Goal: Transaction & Acquisition: Purchase product/service

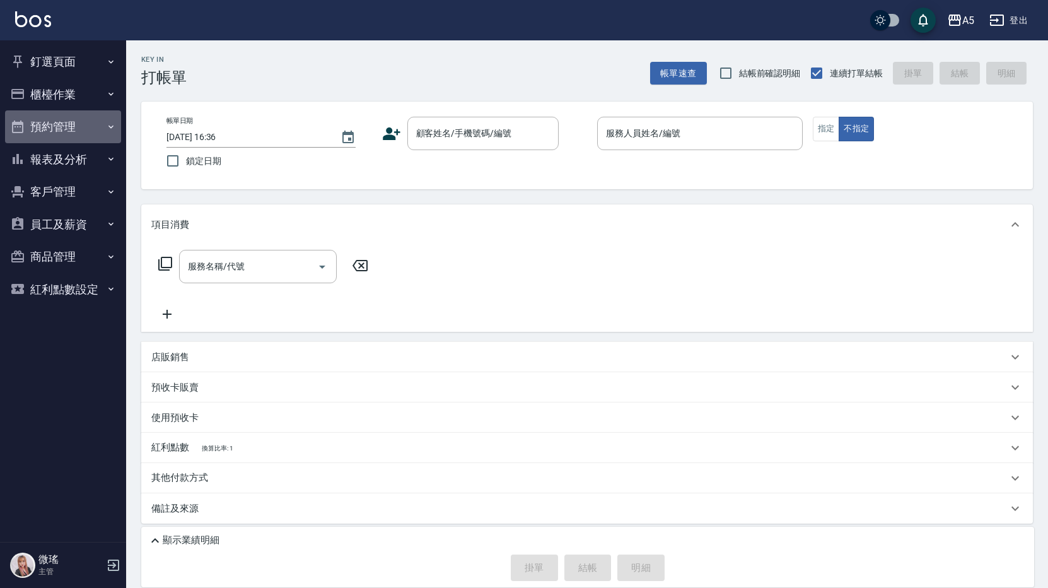
click at [50, 134] on button "預約管理" at bounding box center [63, 126] width 116 height 33
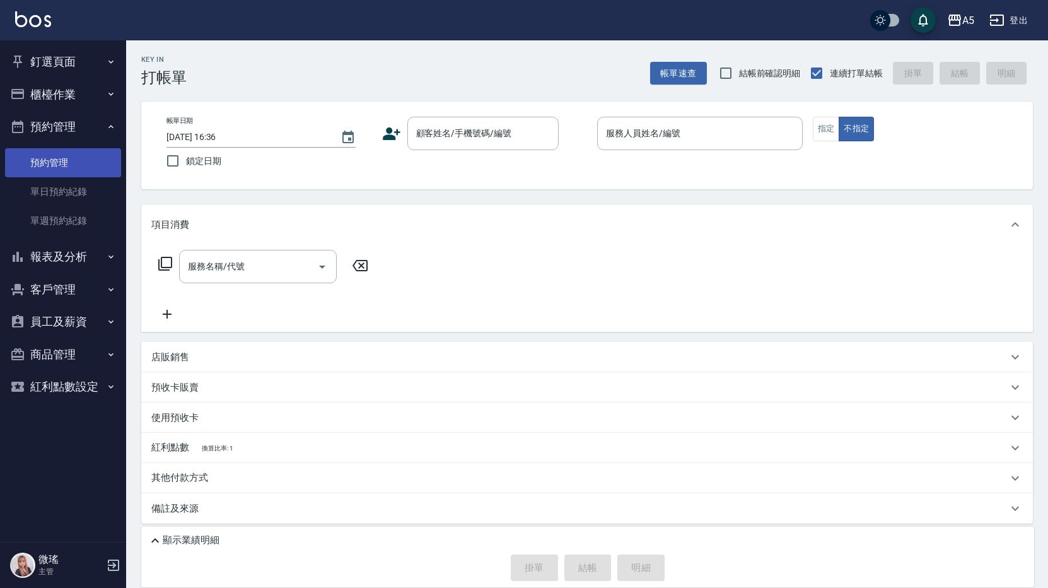
click at [49, 175] on link "預約管理" at bounding box center [63, 162] width 116 height 29
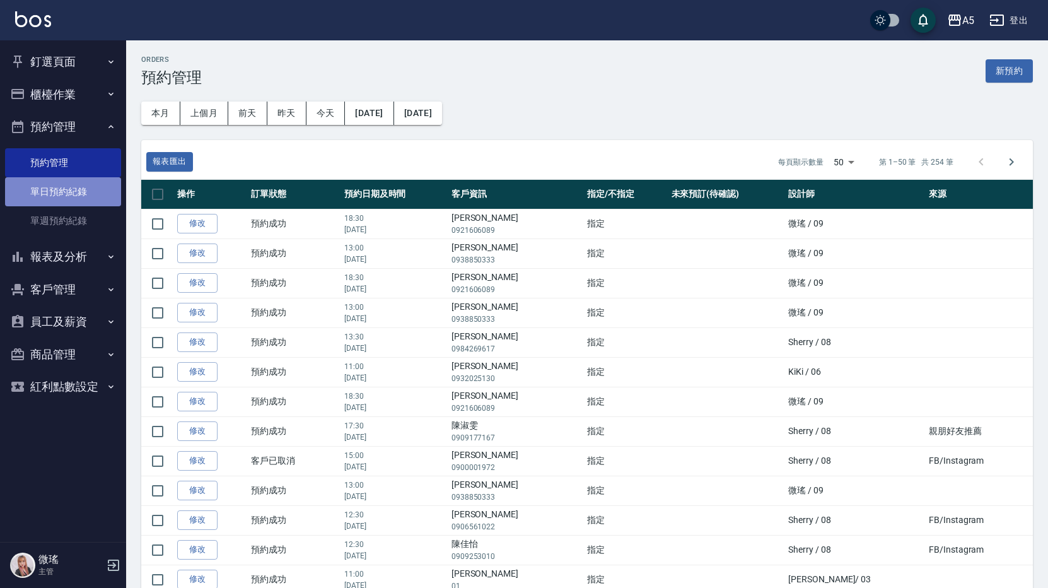
click at [42, 192] on link "單日預約紀錄" at bounding box center [63, 191] width 116 height 29
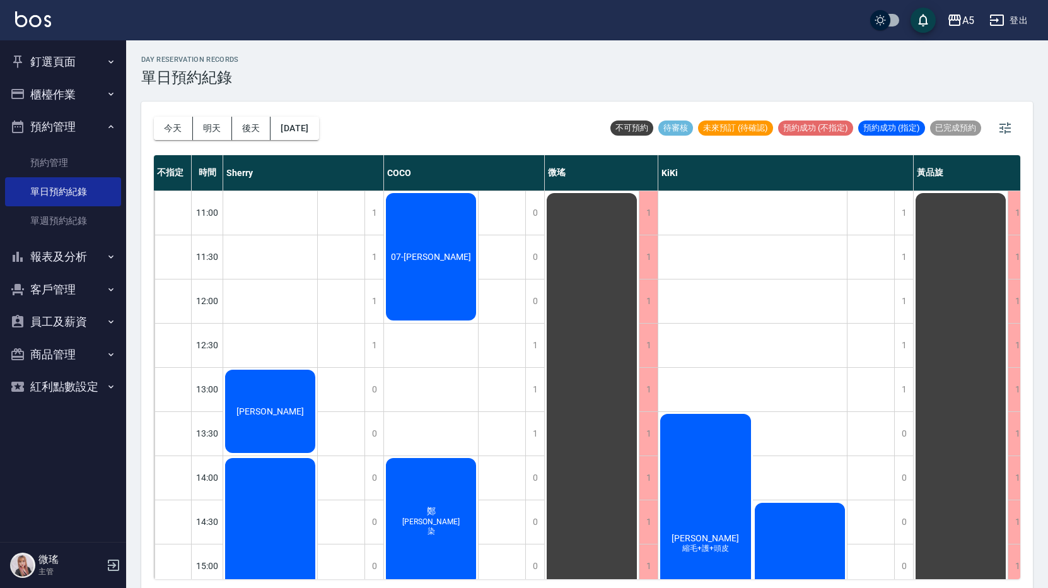
scroll to position [252, 0]
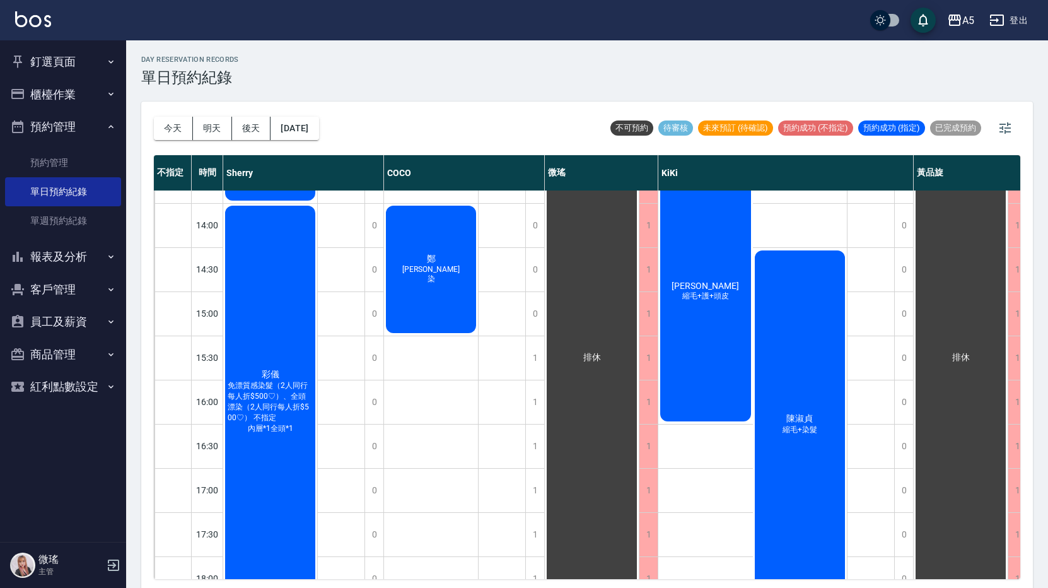
click at [317, 202] on div "[PERSON_NAME]" at bounding box center [270, 158] width 94 height 87
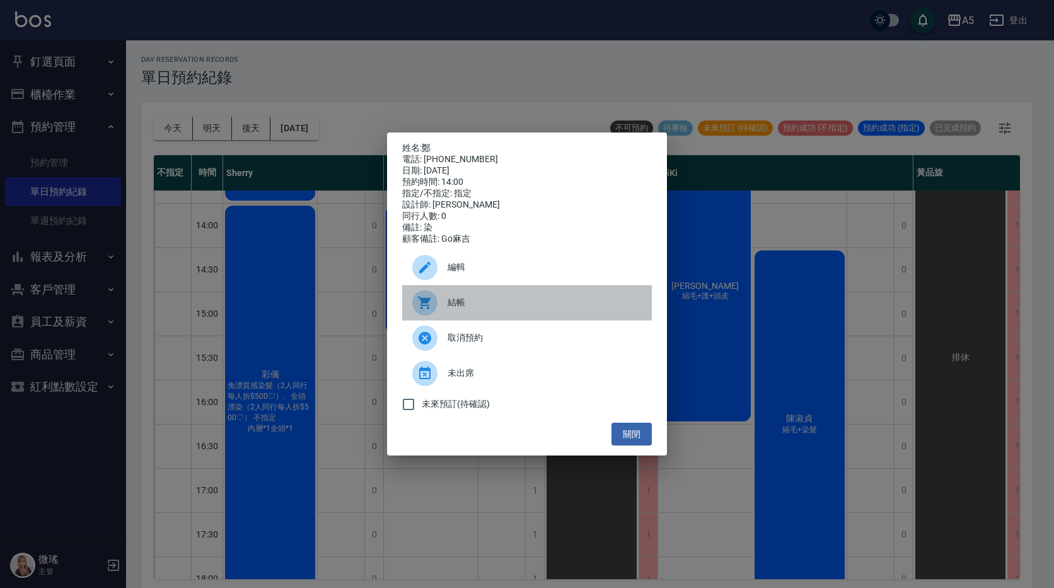
click at [435, 291] on div "結帳" at bounding box center [527, 302] width 250 height 35
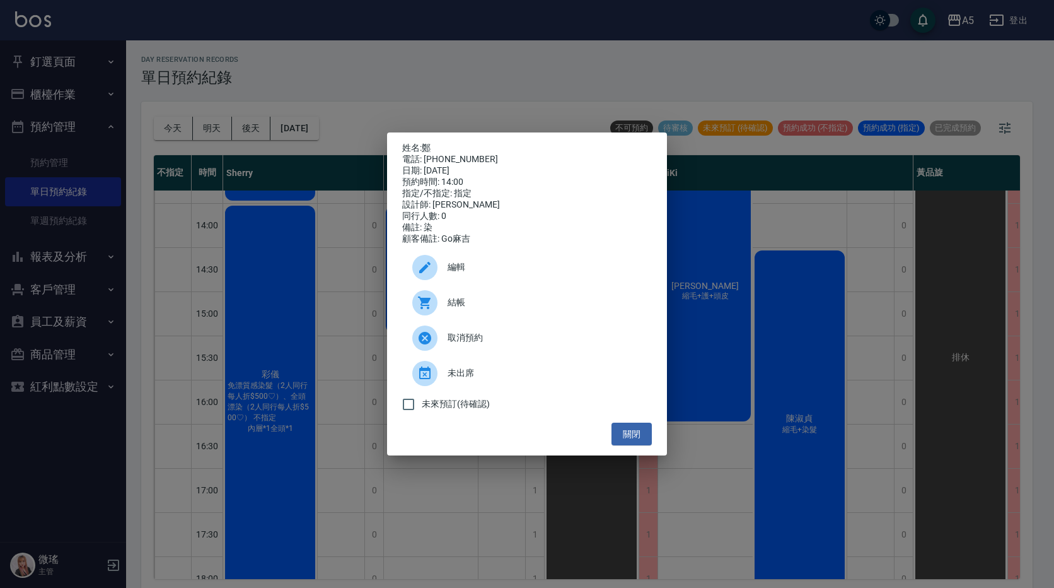
click at [469, 262] on div "編輯" at bounding box center [527, 267] width 250 height 35
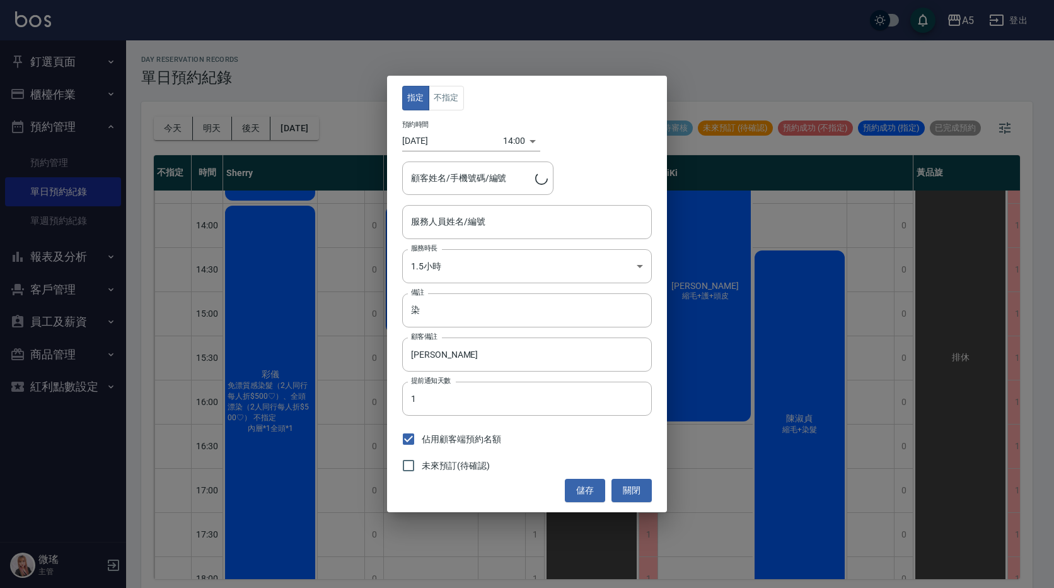
type input "Coco-07"
type input "鄭/0955066439"
click at [574, 40] on div "指定 不指定 預約時間 [DATE] 14:00 1755669600000 顧客姓名/手機號碼/編號 [PERSON_NAME]/0955066439 顧客…" at bounding box center [527, 294] width 1054 height 588
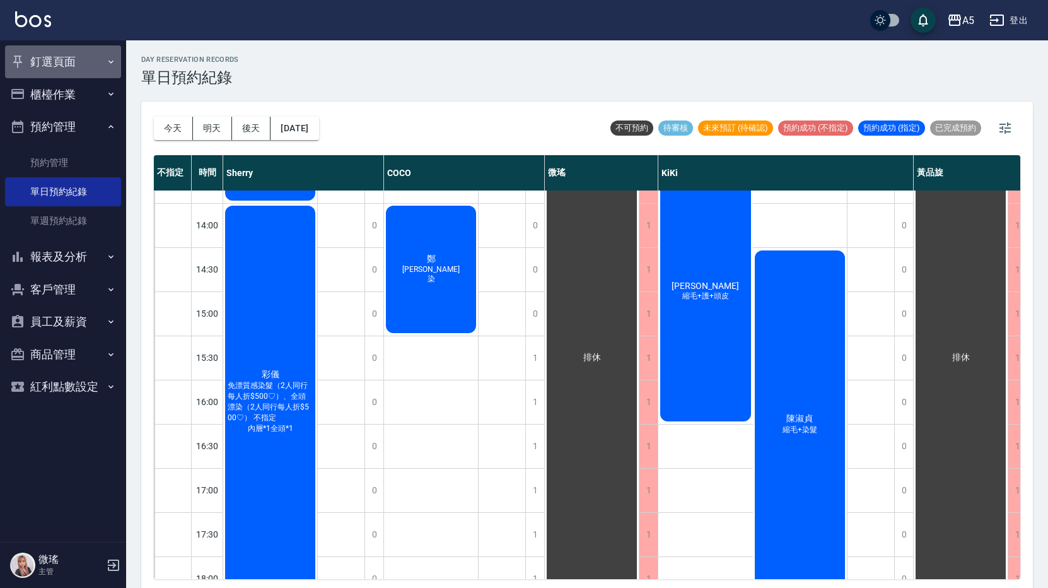
click at [70, 68] on button "釘選頁面" at bounding box center [63, 61] width 116 height 33
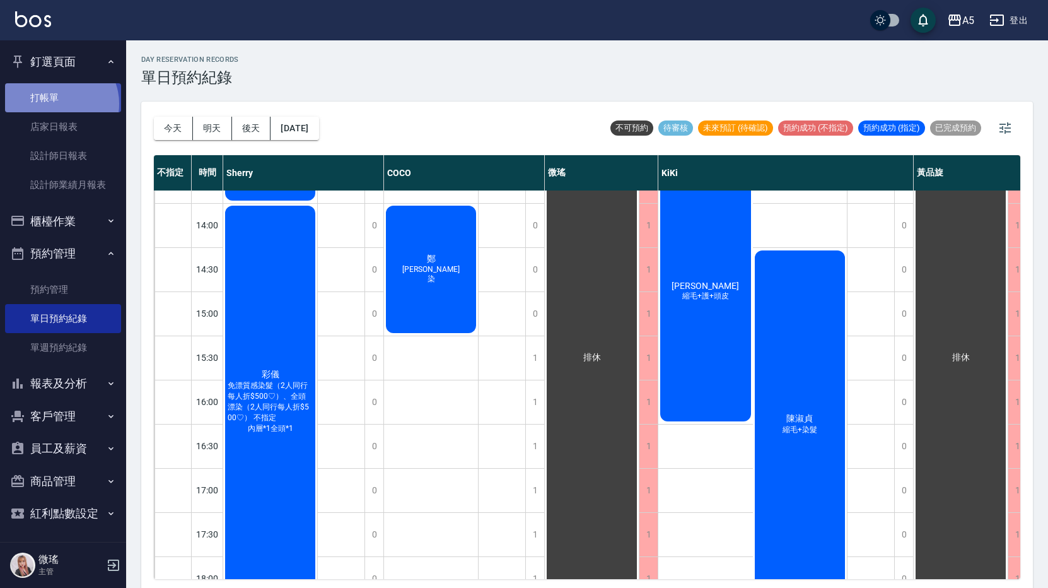
click at [59, 103] on link "打帳單" at bounding box center [63, 97] width 116 height 29
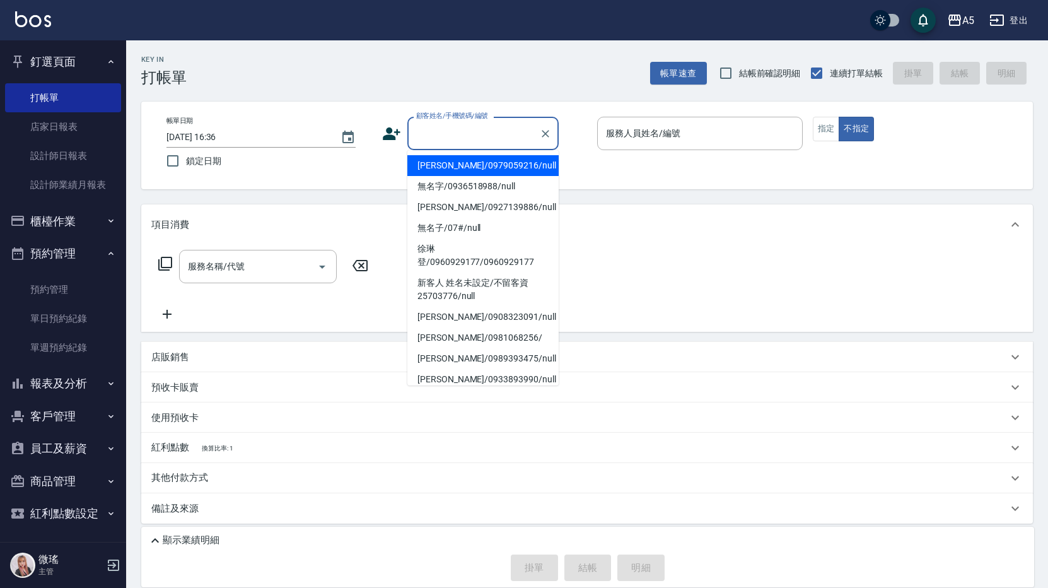
click at [477, 124] on input "顧客姓名/手機號碼/編號" at bounding box center [473, 133] width 121 height 22
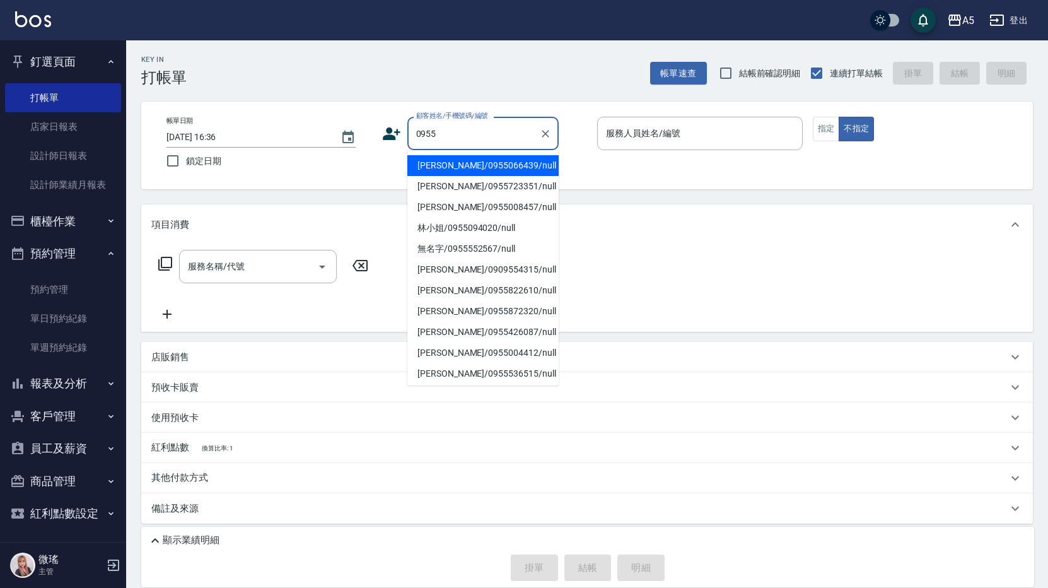
click at [492, 173] on li "[PERSON_NAME]/0955066439/null" at bounding box center [482, 165] width 151 height 21
type input "[PERSON_NAME]/0955066439/null"
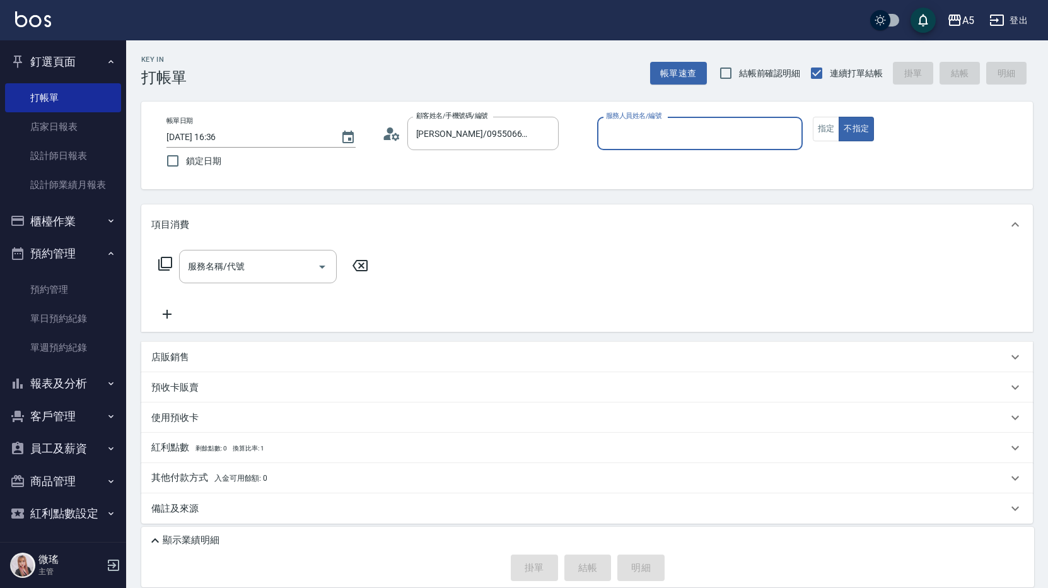
click at [675, 132] on input "服務人員姓名/編號" at bounding box center [700, 133] width 194 height 22
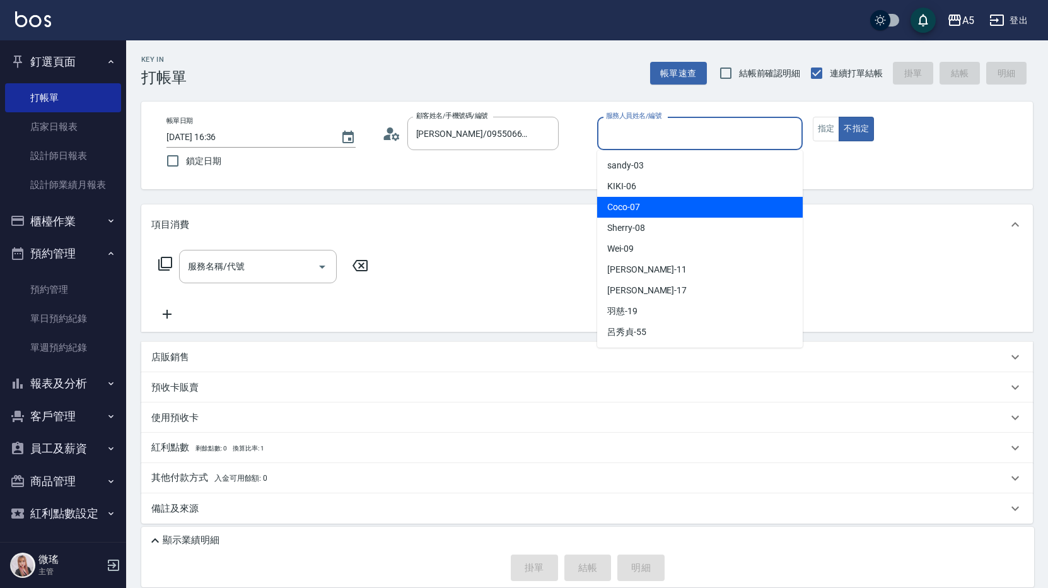
click at [673, 202] on div "Coco -07" at bounding box center [700, 207] width 206 height 21
type input "Coco-07"
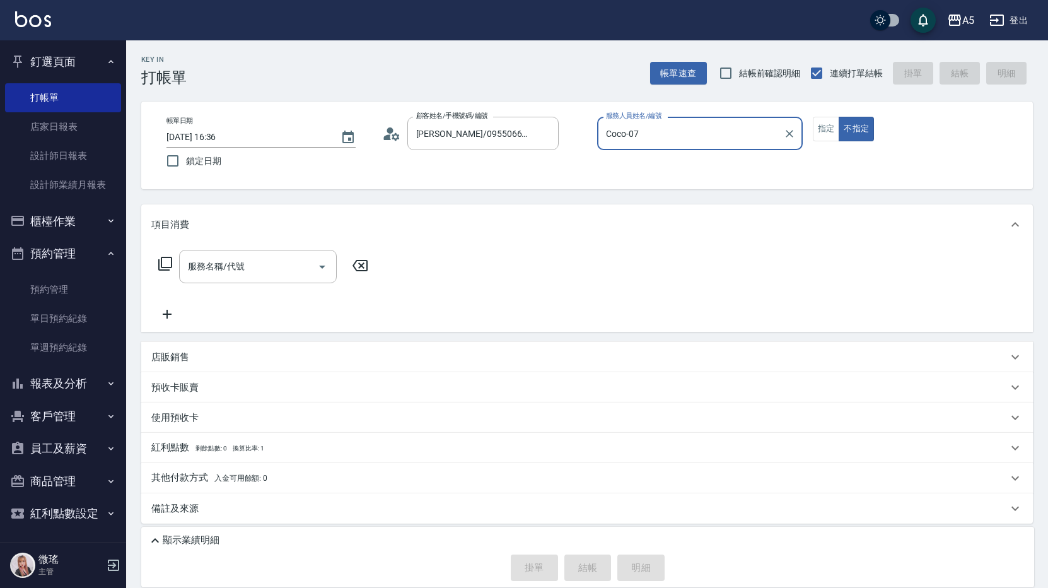
click at [805, 129] on div "帳單日期 [DATE] 16:36 鎖定日期 顧客姓名/手機號碼/編號 [PERSON_NAME]/0955066439/null 顧客姓名/手機號碼/編號 …" at bounding box center [586, 145] width 861 height 57
click at [808, 131] on div "帳單日期 [DATE] 16:36 鎖定日期 顧客姓名/手機號碼/編號 [PERSON_NAME]/0955066439/null 顧客姓名/手機號碼/編號 …" at bounding box center [586, 145] width 861 height 57
click at [815, 126] on button "指定" at bounding box center [826, 129] width 27 height 25
click at [168, 262] on icon at bounding box center [165, 263] width 15 height 15
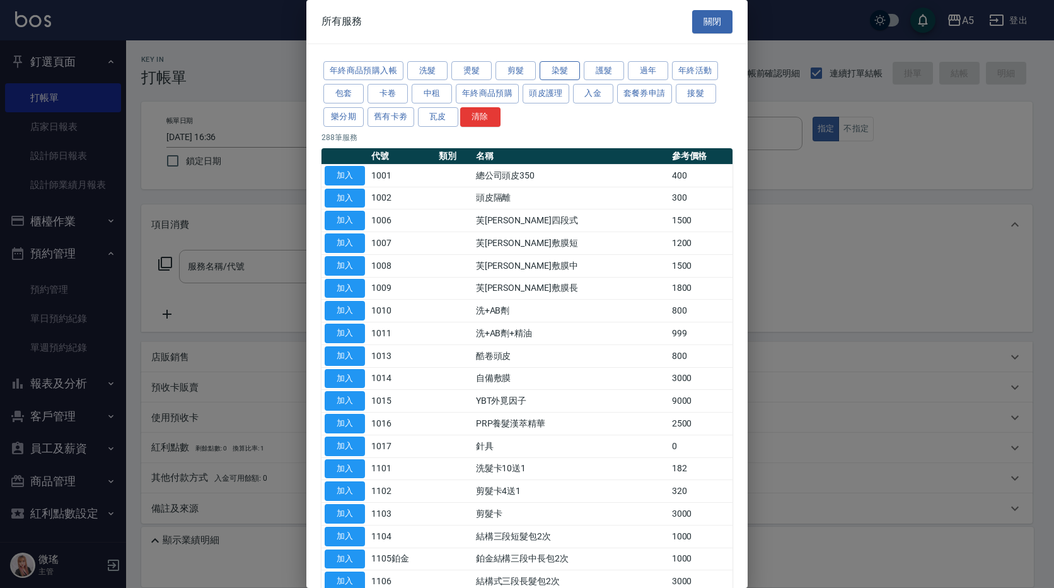
click at [574, 67] on button "染髮" at bounding box center [560, 71] width 40 height 20
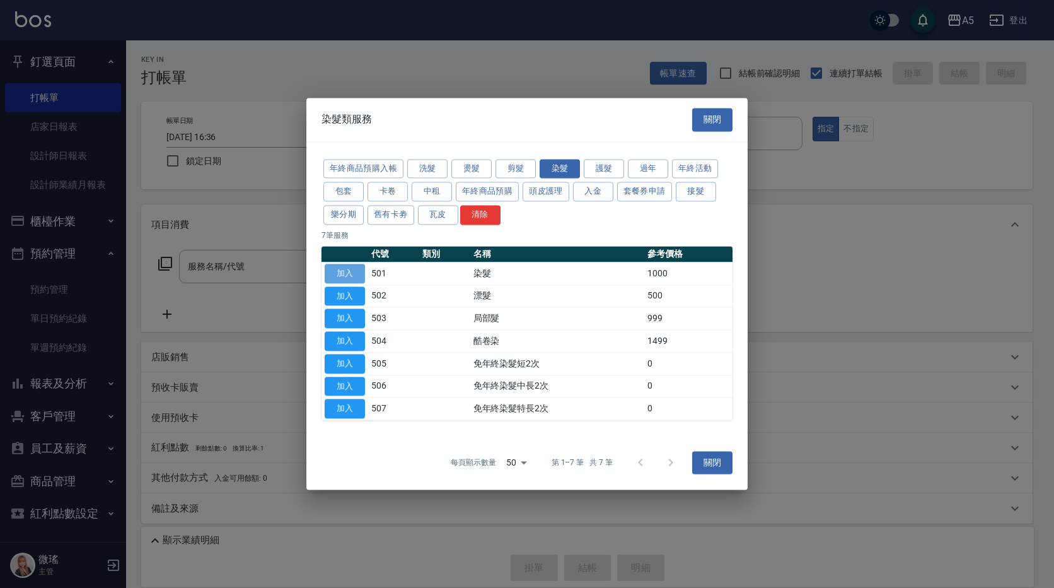
click at [356, 271] on button "加入" at bounding box center [345, 274] width 40 height 20
type input "染髮(501)"
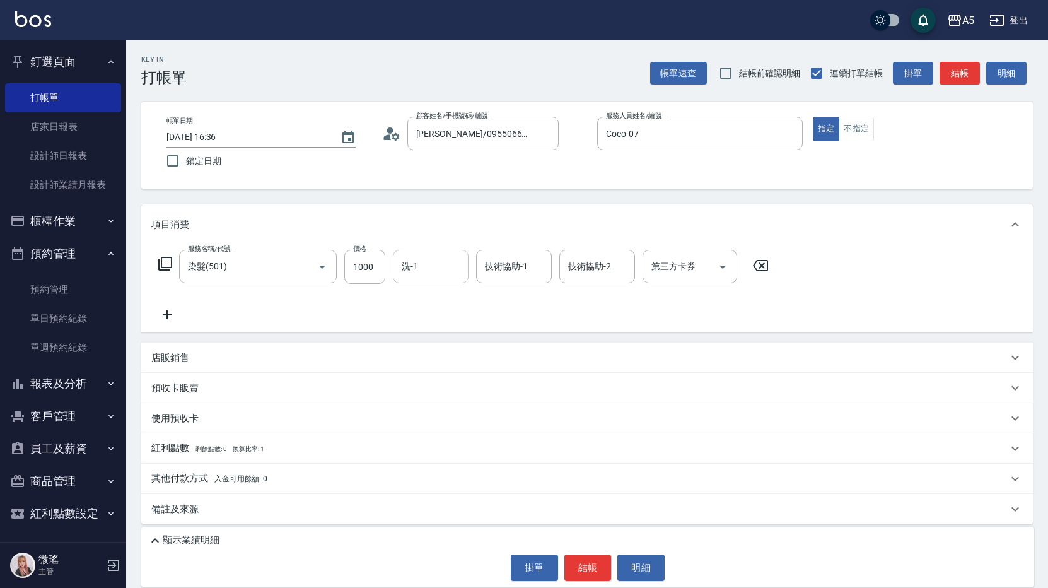
click at [444, 269] on input "洗-1" at bounding box center [431, 266] width 64 height 22
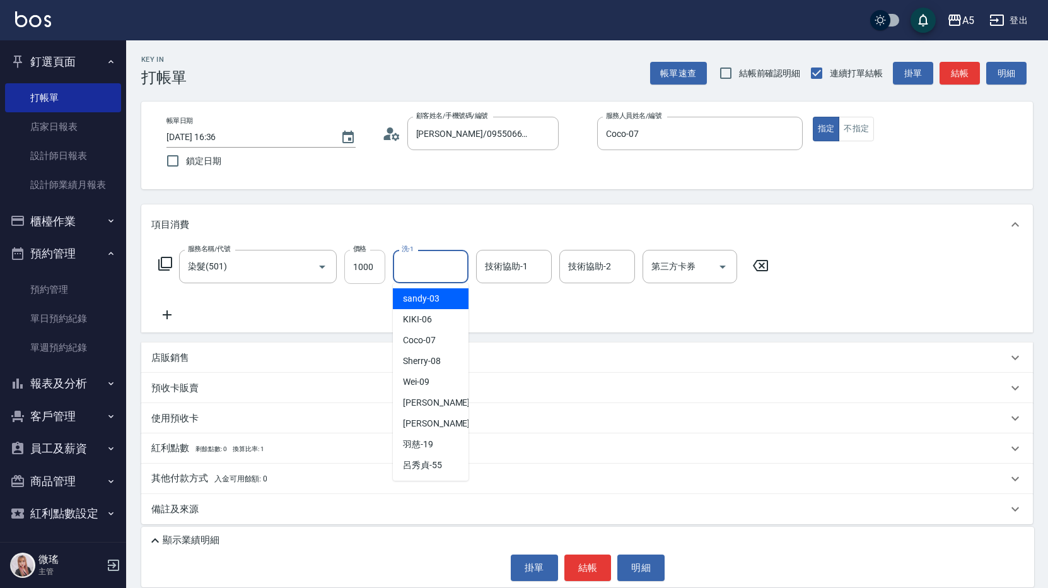
click at [377, 277] on input "1000" at bounding box center [364, 267] width 41 height 34
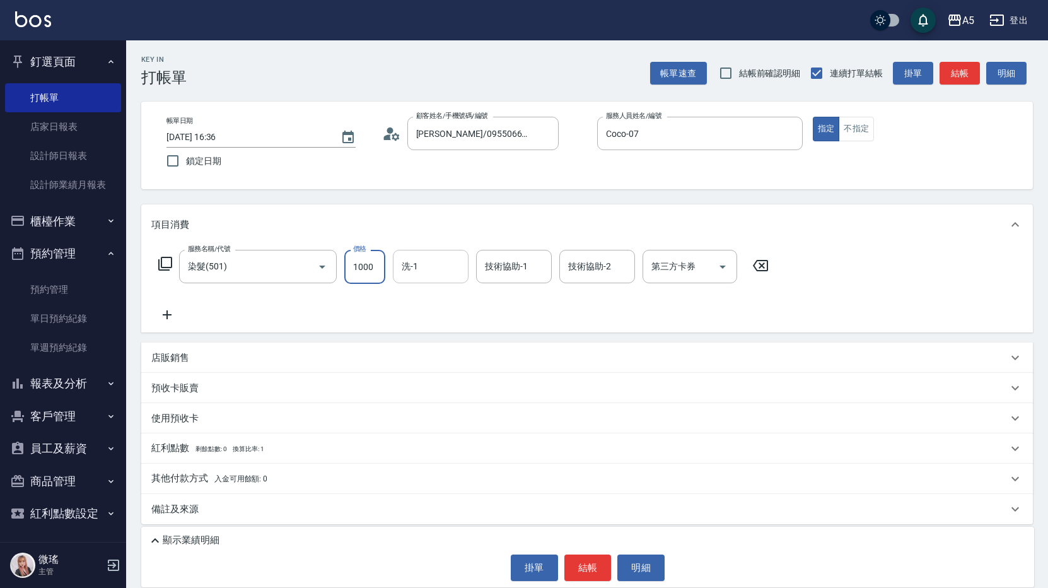
type input "0"
type input "119"
type input "10"
type input "1199"
type input "110"
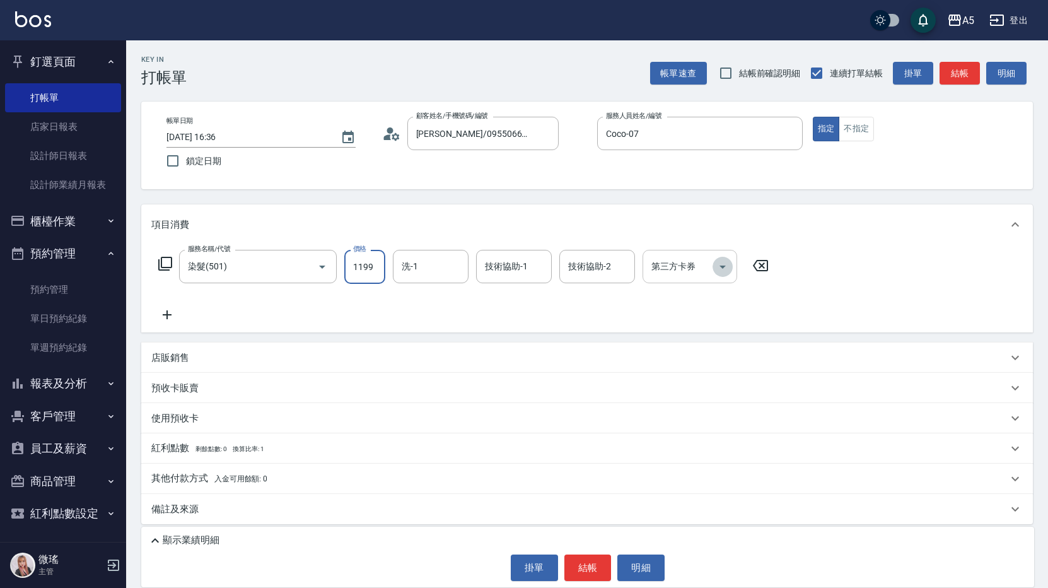
click at [720, 263] on icon "Open" at bounding box center [722, 266] width 15 height 15
type input "1199"
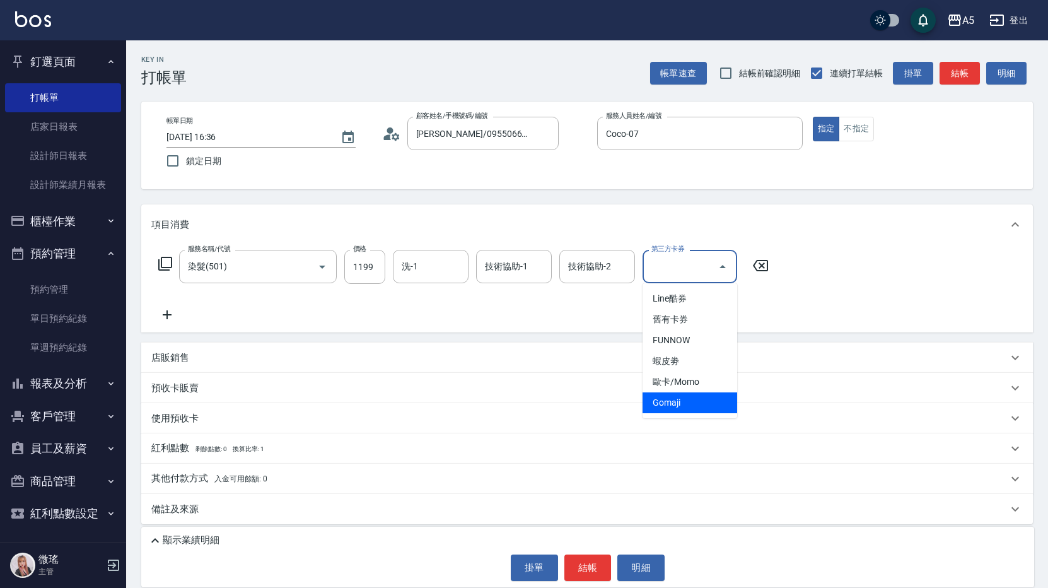
click at [684, 404] on span "Gomaji" at bounding box center [690, 402] width 95 height 21
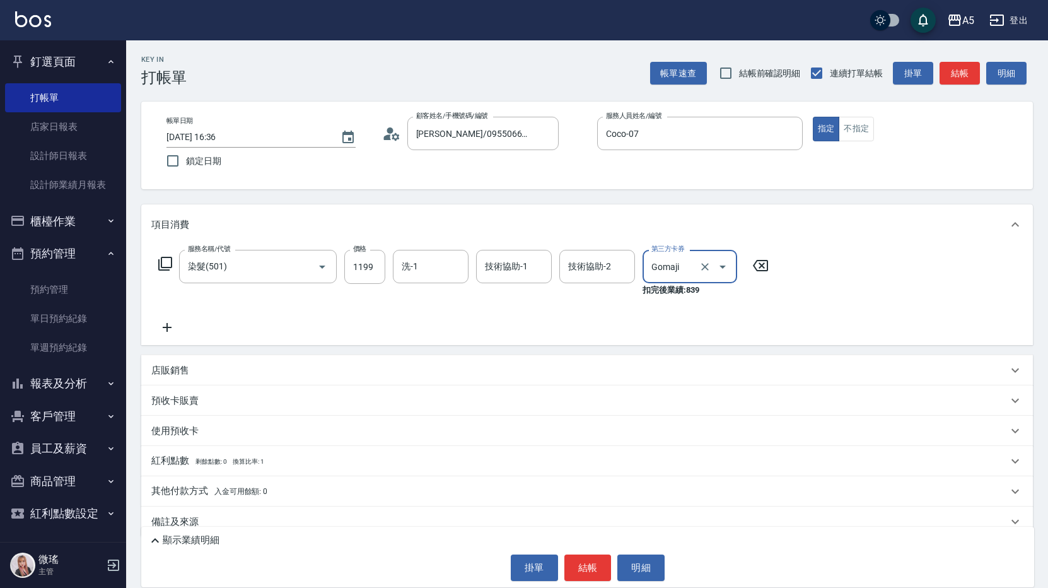
type input "0"
type input "Gomaji"
click at [171, 262] on icon at bounding box center [165, 264] width 14 height 14
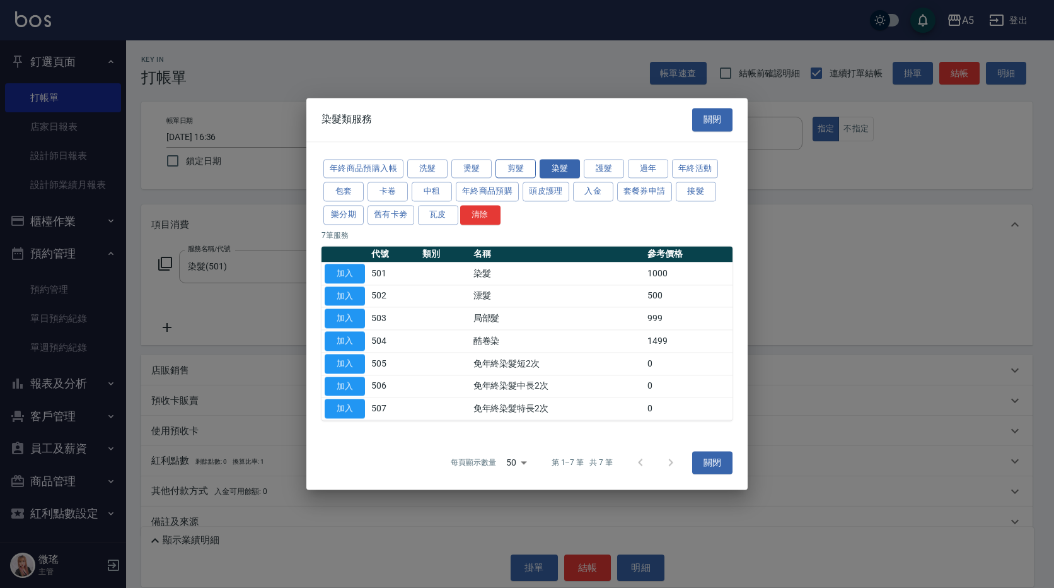
click at [527, 163] on button "剪髮" at bounding box center [516, 169] width 40 height 20
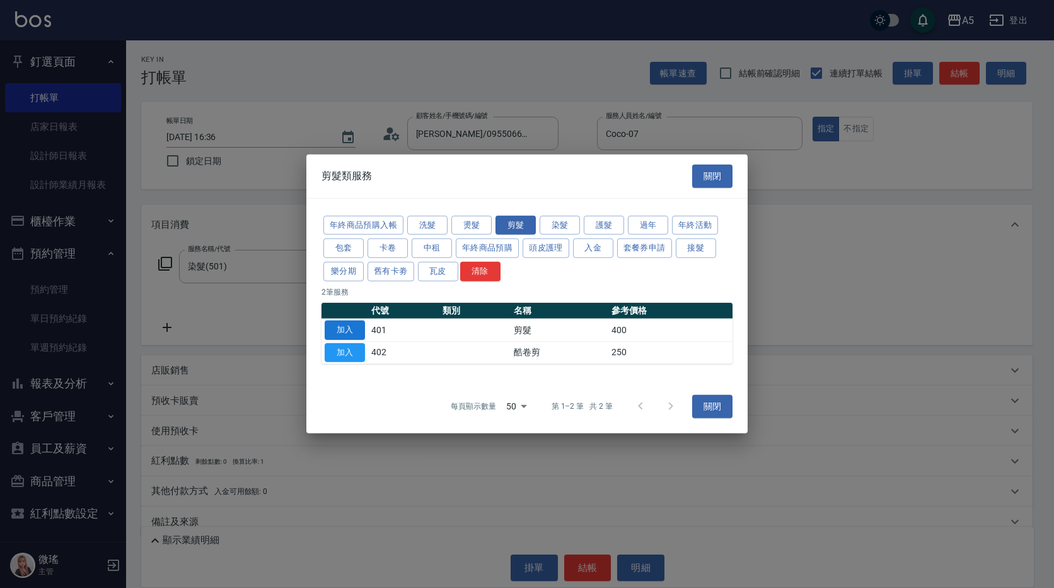
click at [353, 329] on button "加入" at bounding box center [345, 330] width 40 height 20
type input "40"
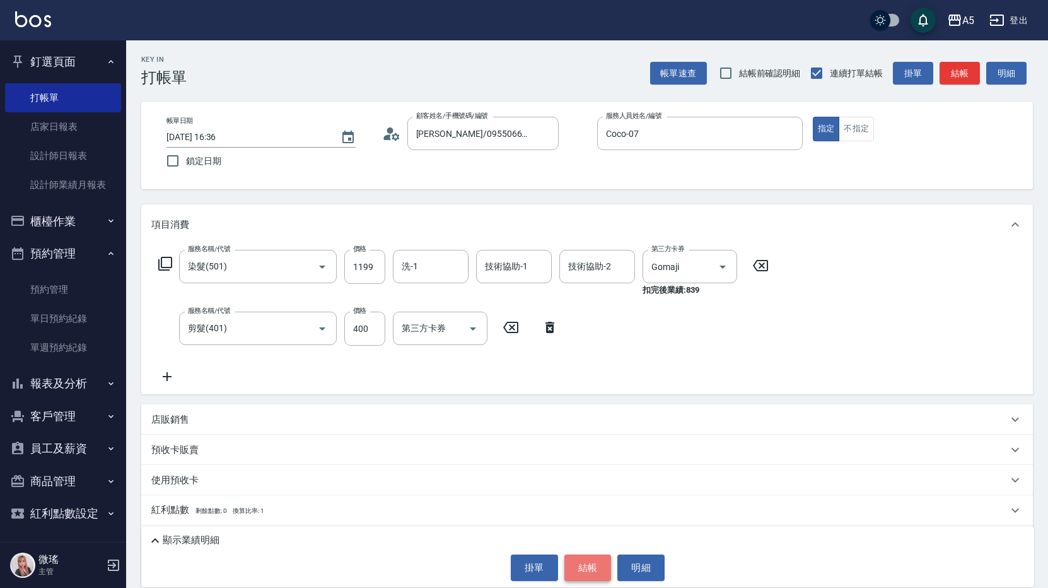
click at [593, 570] on button "結帳" at bounding box center [587, 567] width 47 height 26
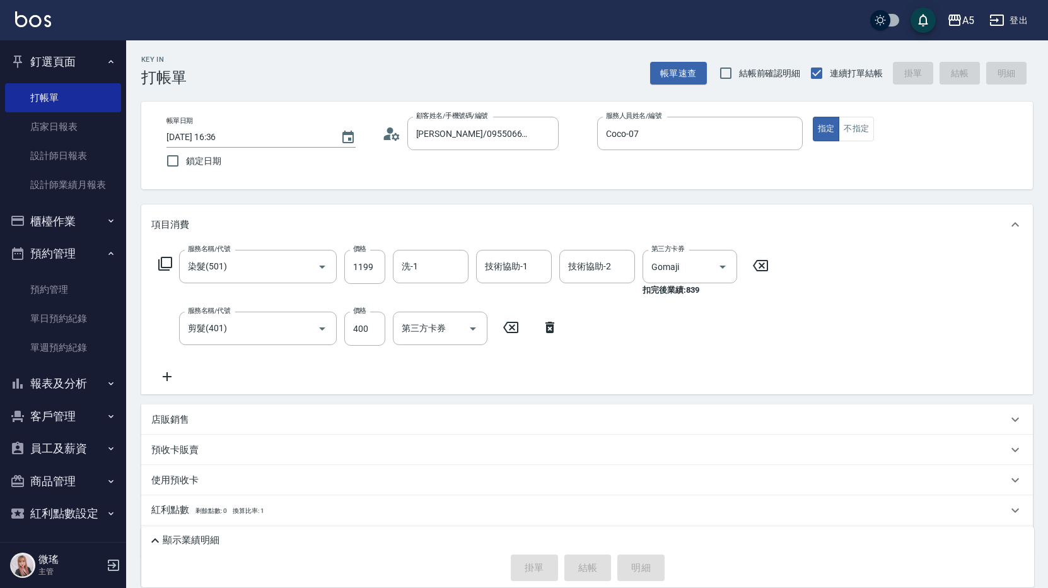
type input "[DATE] 16:37"
type input "0"
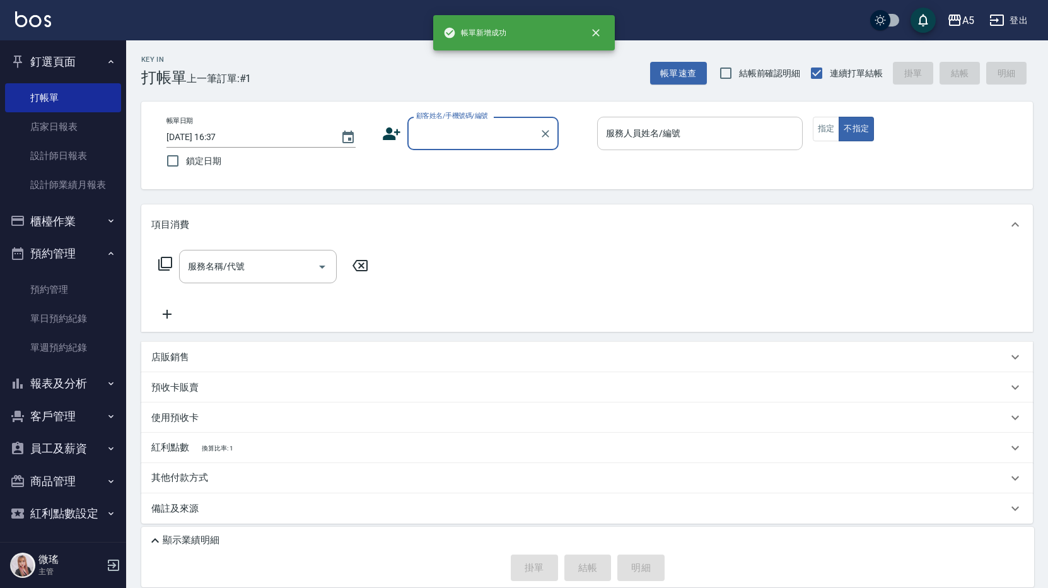
click at [651, 131] on input "服務人員姓名/編號" at bounding box center [700, 133] width 194 height 22
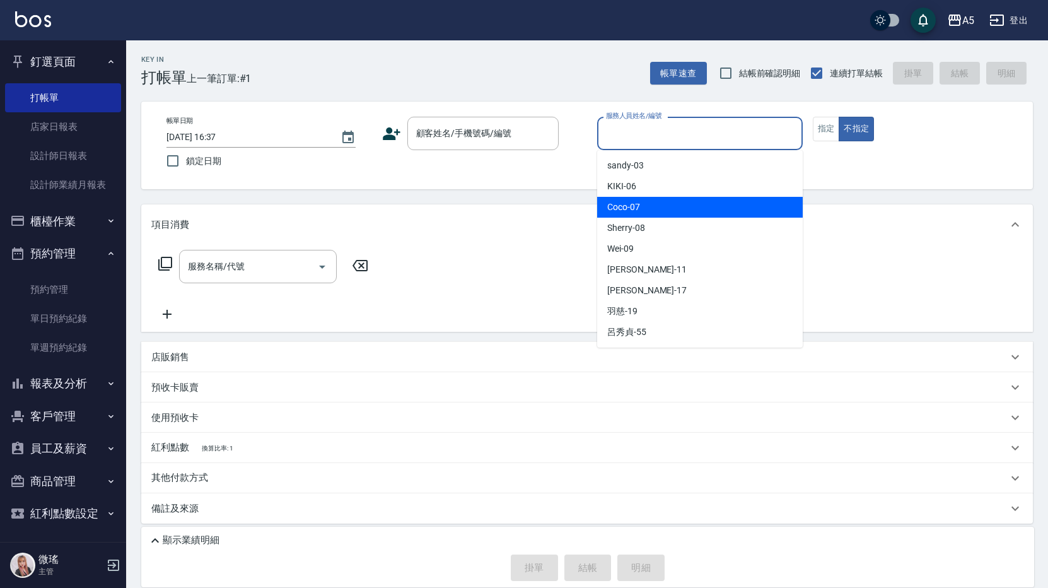
click at [658, 210] on div "Coco -07" at bounding box center [700, 207] width 206 height 21
type input "Coco-07"
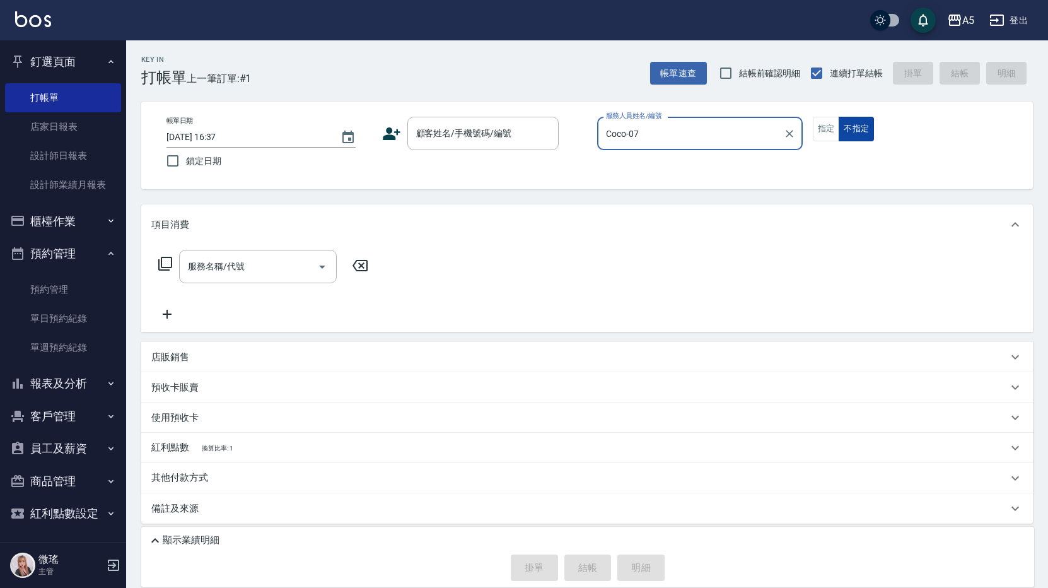
click at [839, 129] on button "不指定" at bounding box center [856, 129] width 35 height 25
click at [830, 136] on button "指定" at bounding box center [826, 129] width 27 height 25
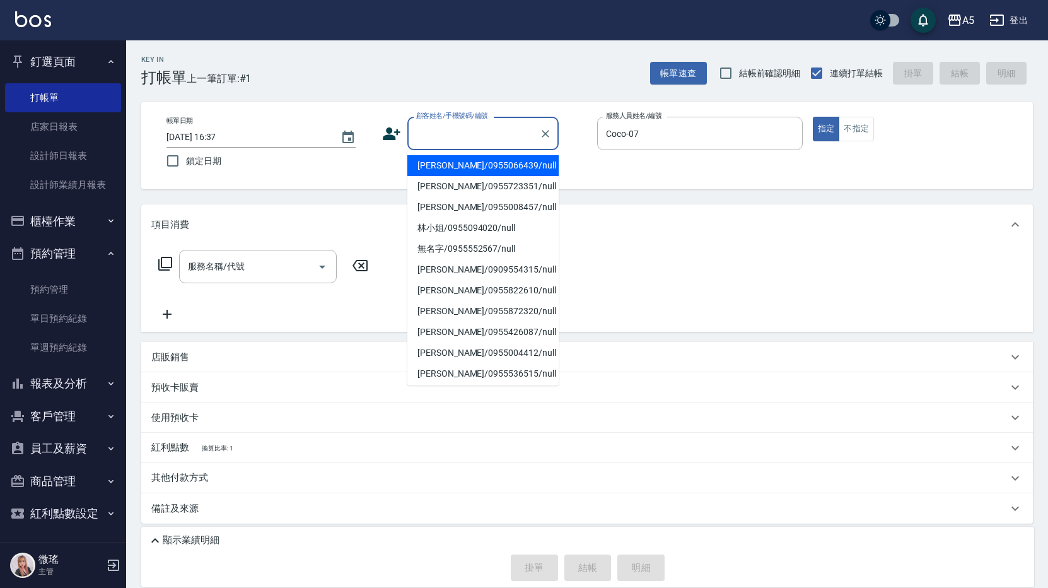
click at [503, 142] on input "顧客姓名/手機號碼/編號" at bounding box center [473, 133] width 121 height 22
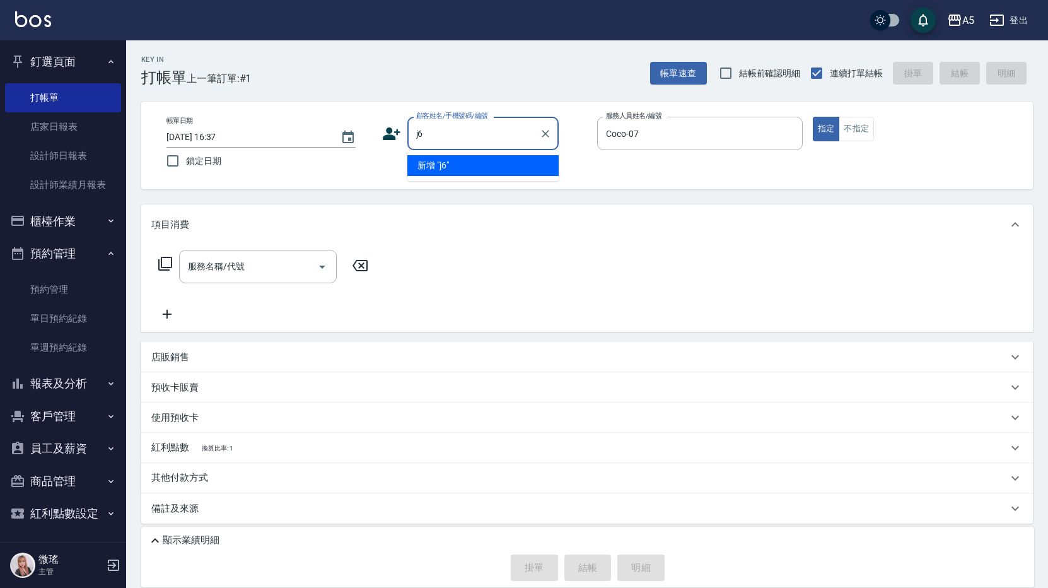
type input "j"
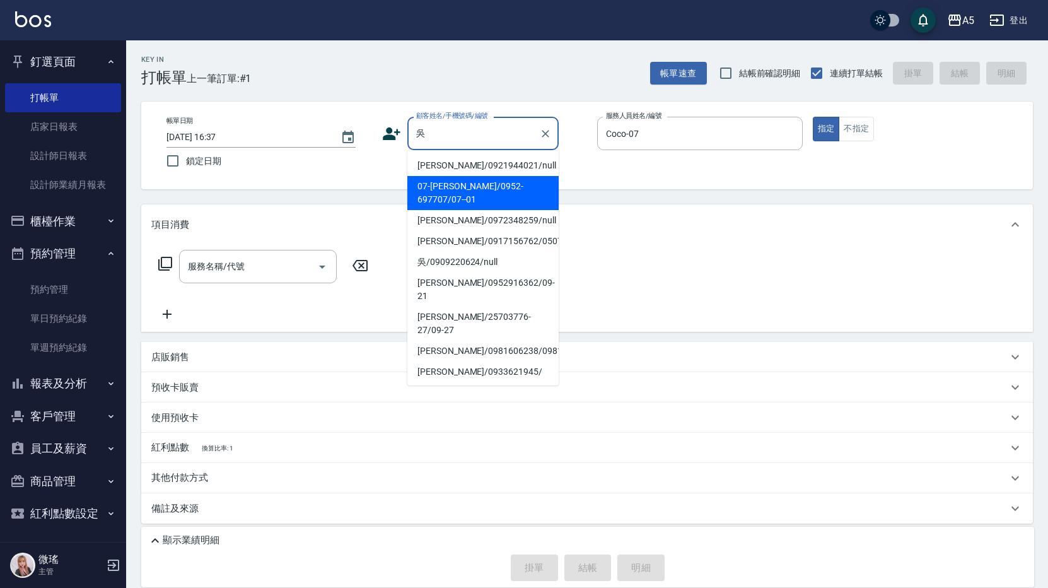
click at [478, 191] on li "07-[PERSON_NAME]/0952-697707/07--01" at bounding box center [482, 193] width 151 height 34
type input "07-[PERSON_NAME]/0952-697707/07--01"
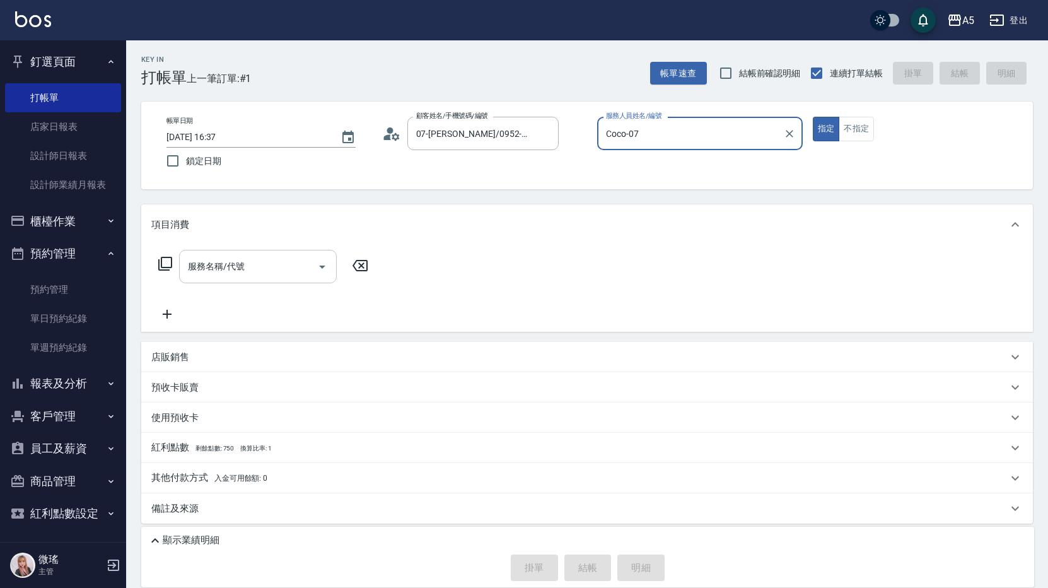
click at [240, 272] on div "服務名稱/代號 服務名稱/代號" at bounding box center [258, 266] width 158 height 33
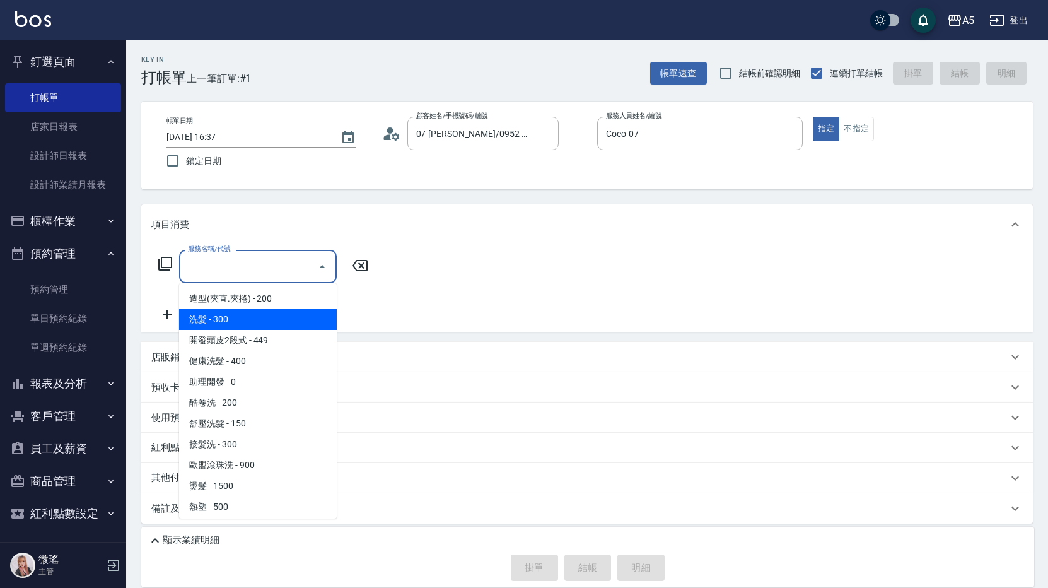
click at [262, 321] on span "洗髮 - 300" at bounding box center [258, 319] width 158 height 21
type input "洗髮(201)"
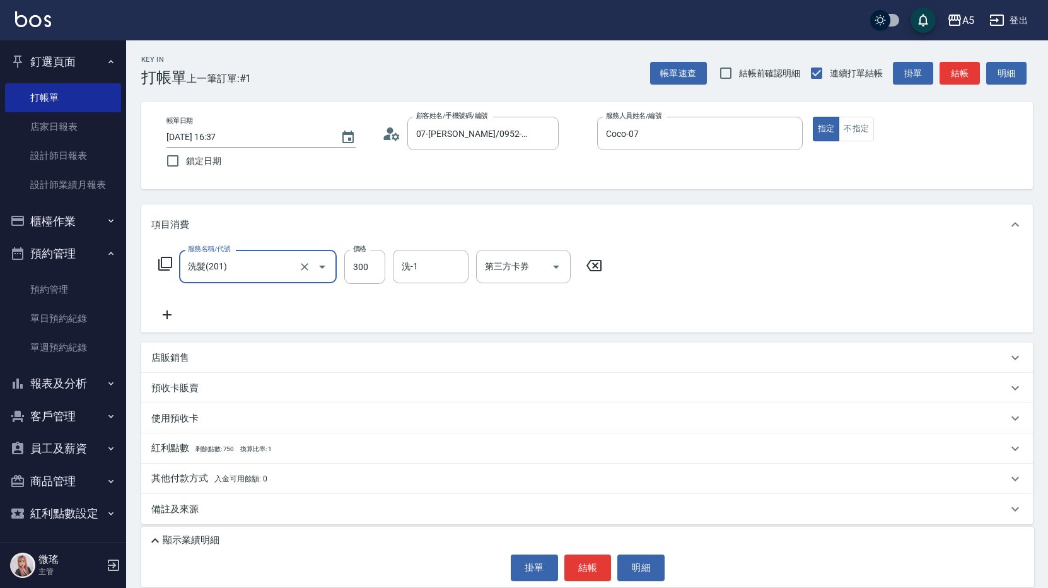
click at [392, 283] on div "服務名稱/代號 洗髮(201) 服務名稱/代號 價格 300 價格 洗-1 洗-1 第三方卡券 第三方卡券" at bounding box center [380, 267] width 458 height 34
click at [368, 280] on input "300" at bounding box center [364, 267] width 41 height 34
type input "0"
type input "400"
type input "40"
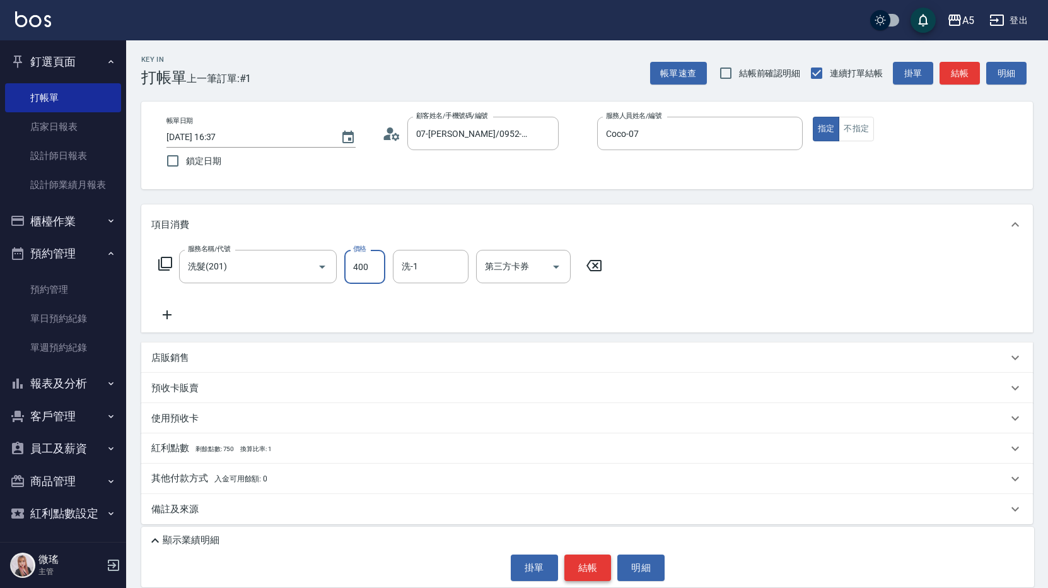
type input "400"
click at [580, 566] on button "結帳" at bounding box center [587, 567] width 47 height 26
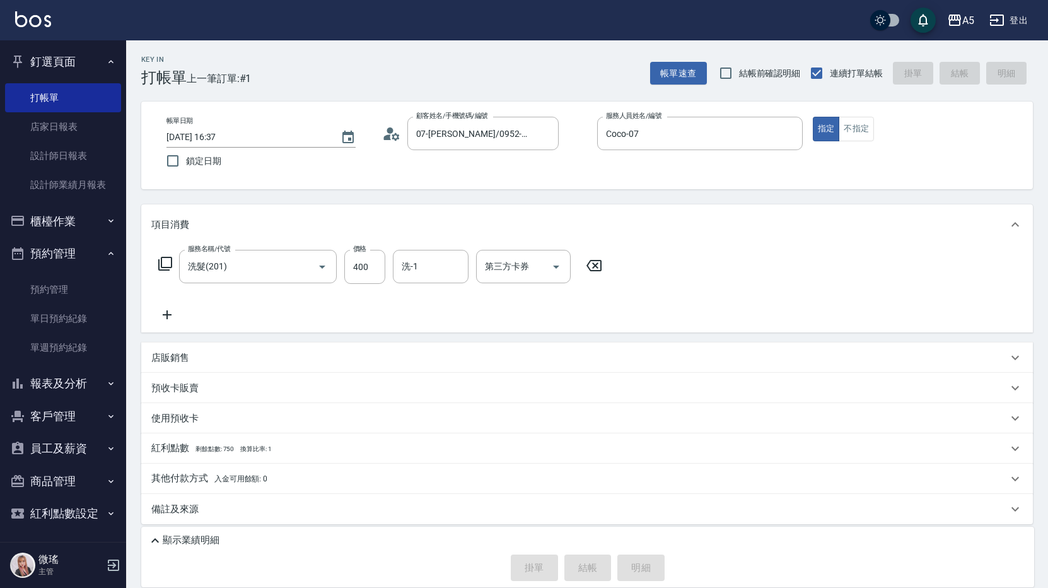
type input "0"
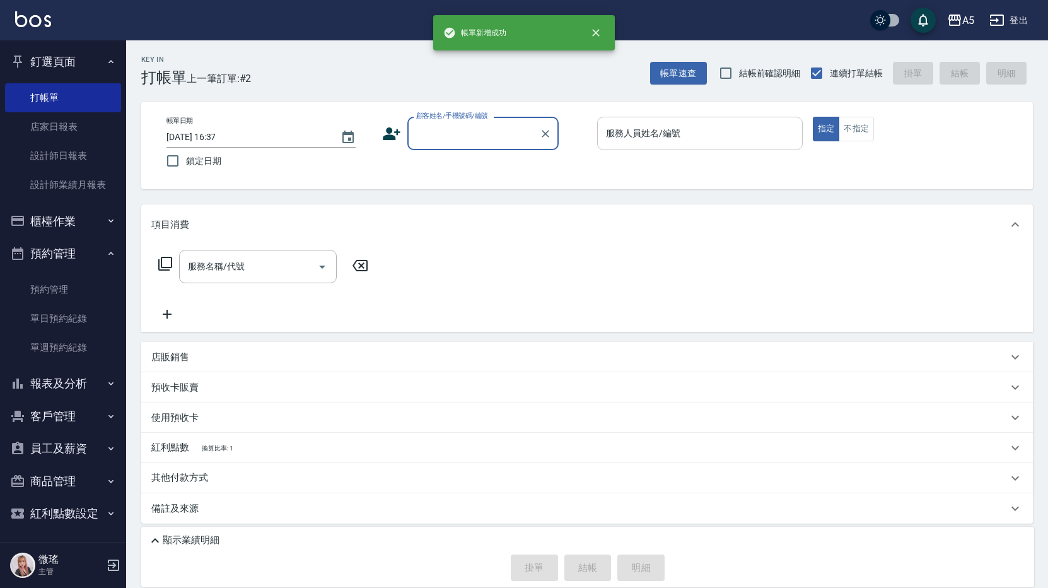
click at [660, 133] on input "服務人員姓名/編號" at bounding box center [700, 133] width 194 height 22
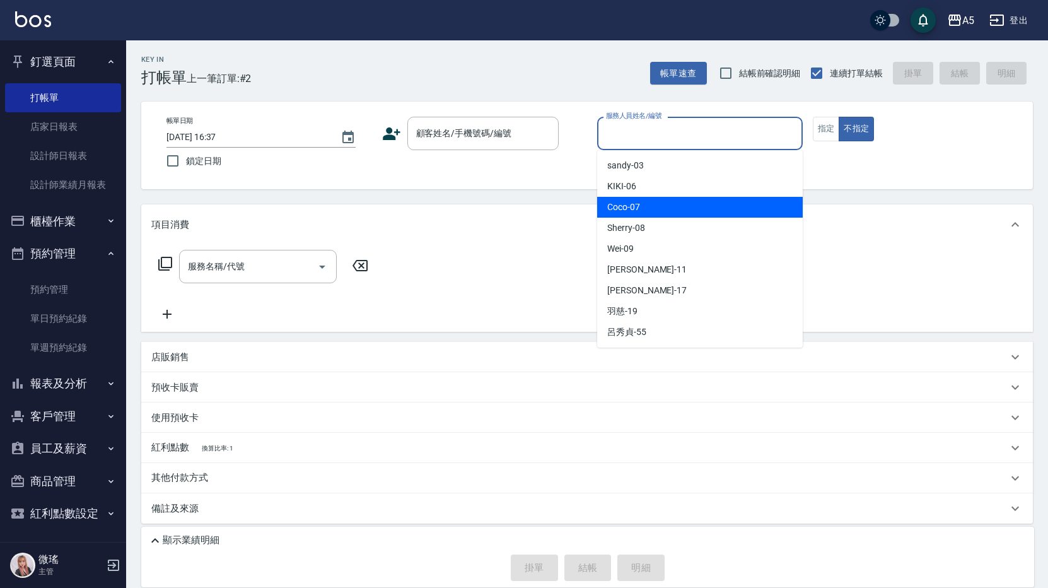
click at [658, 197] on div "Coco -07" at bounding box center [700, 207] width 206 height 21
type input "Coco-07"
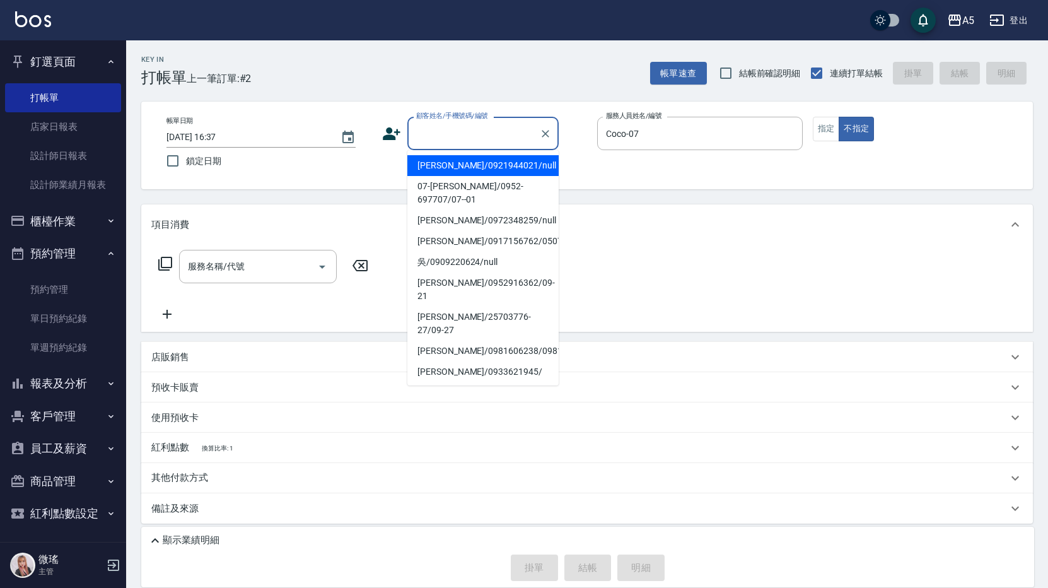
click at [452, 137] on input "顧客姓名/手機號碼/編號" at bounding box center [473, 133] width 121 height 22
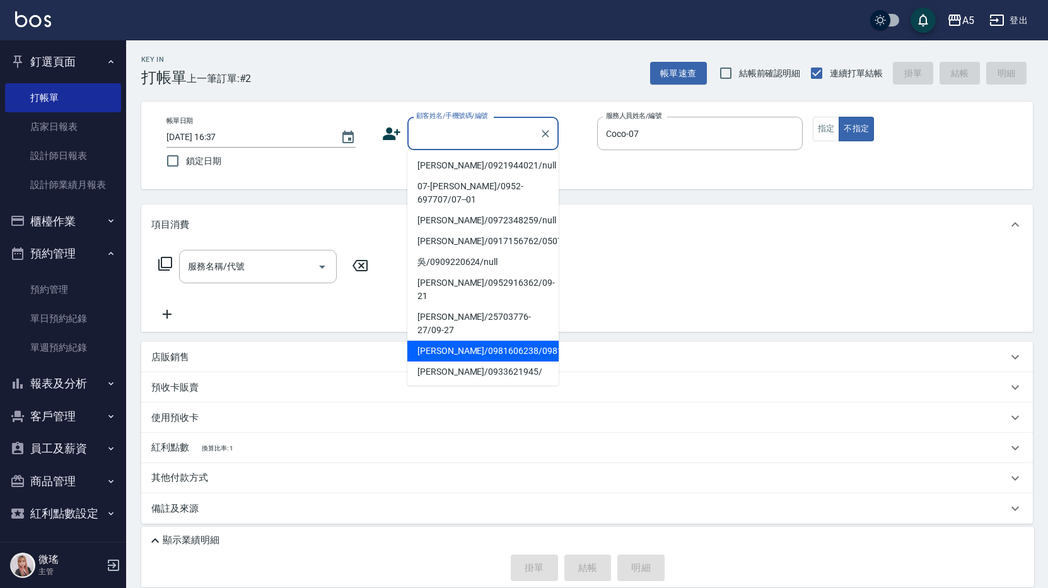
scroll to position [189, 0]
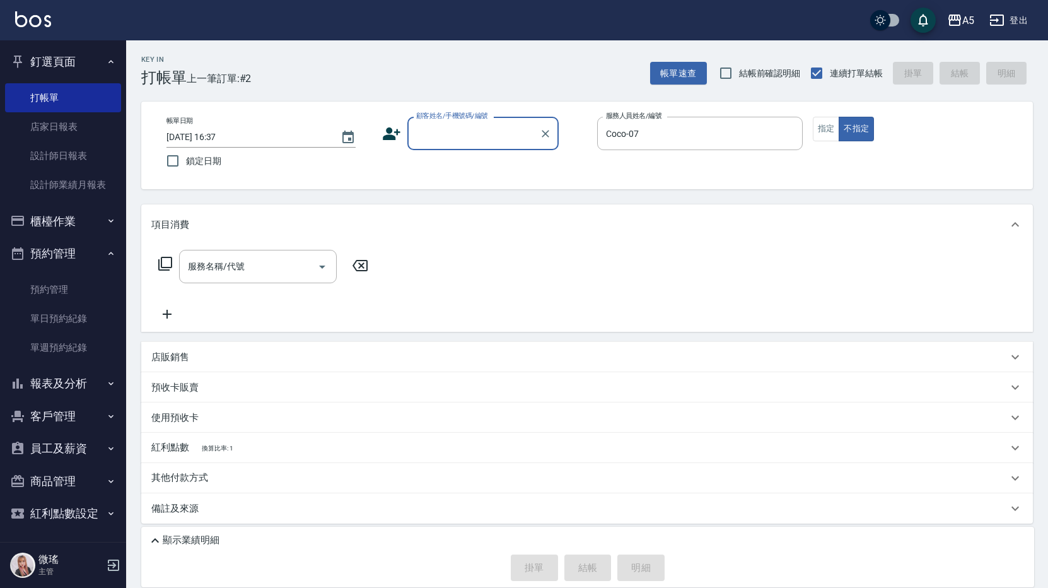
click at [459, 123] on input "顧客姓名/手機號碼/編號" at bounding box center [473, 133] width 121 height 22
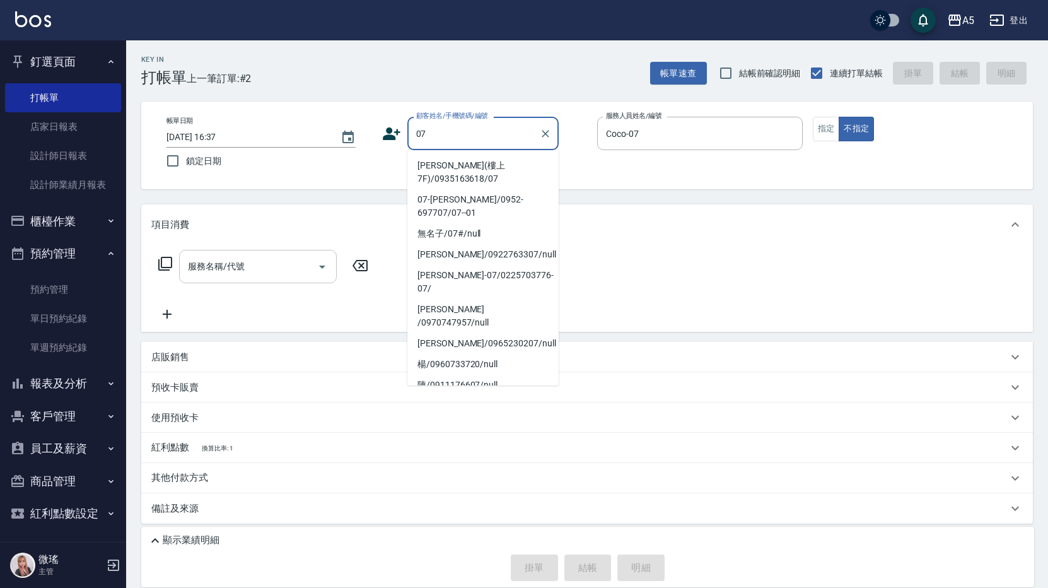
type input "07"
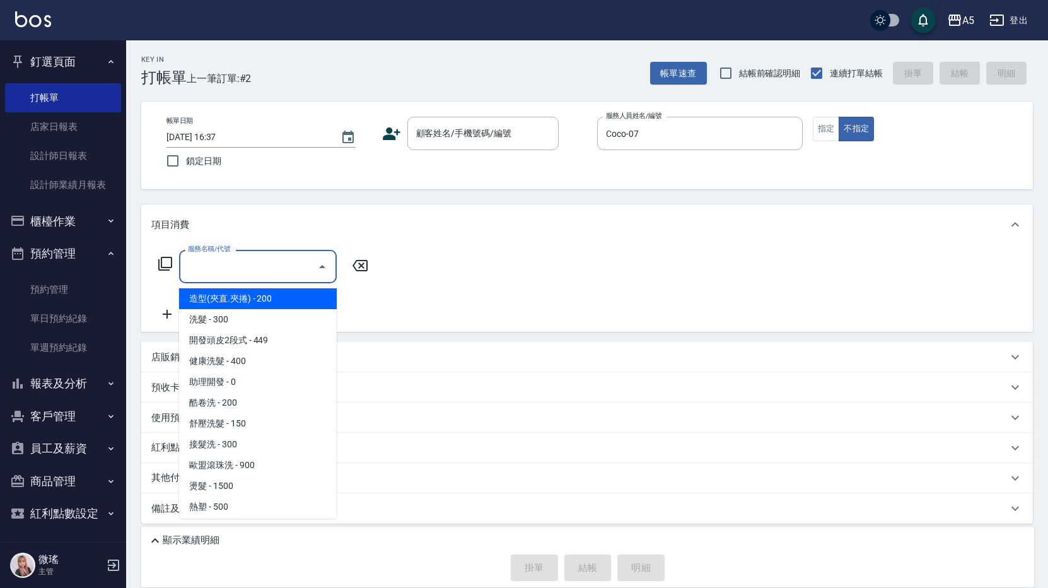
click at [276, 267] on input "服務名稱/代號" at bounding box center [248, 266] width 127 height 22
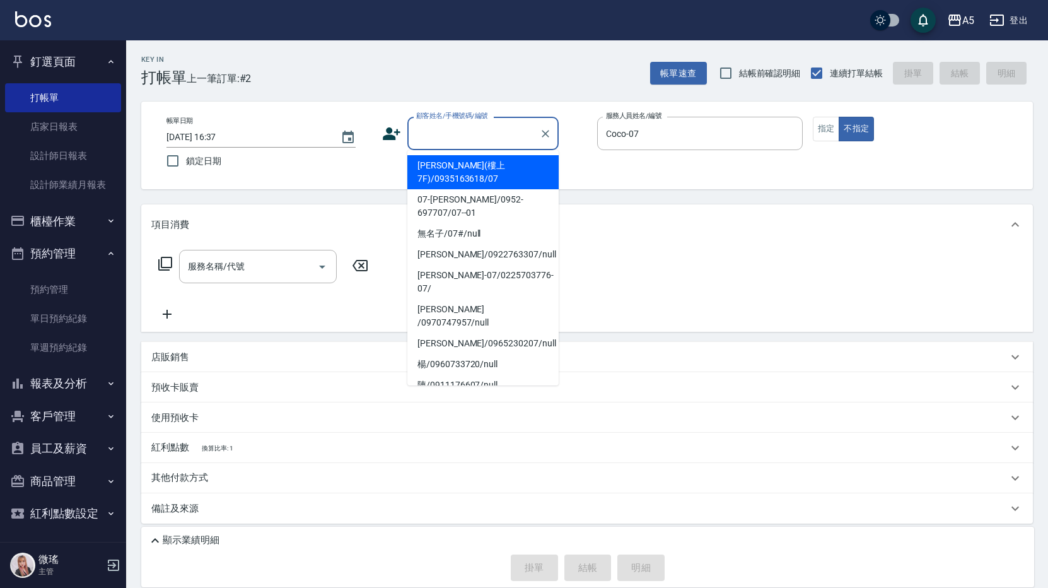
click at [455, 129] on input "顧客姓名/手機號碼/編號" at bounding box center [473, 133] width 121 height 22
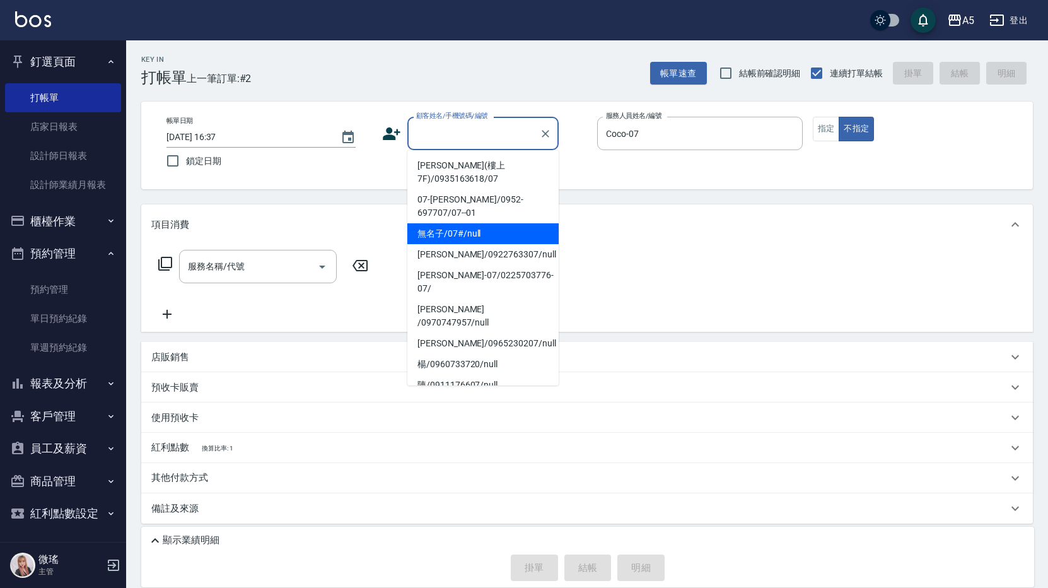
click at [470, 223] on li "無名子/07#/null" at bounding box center [482, 233] width 151 height 21
type input "無名子/07#/null"
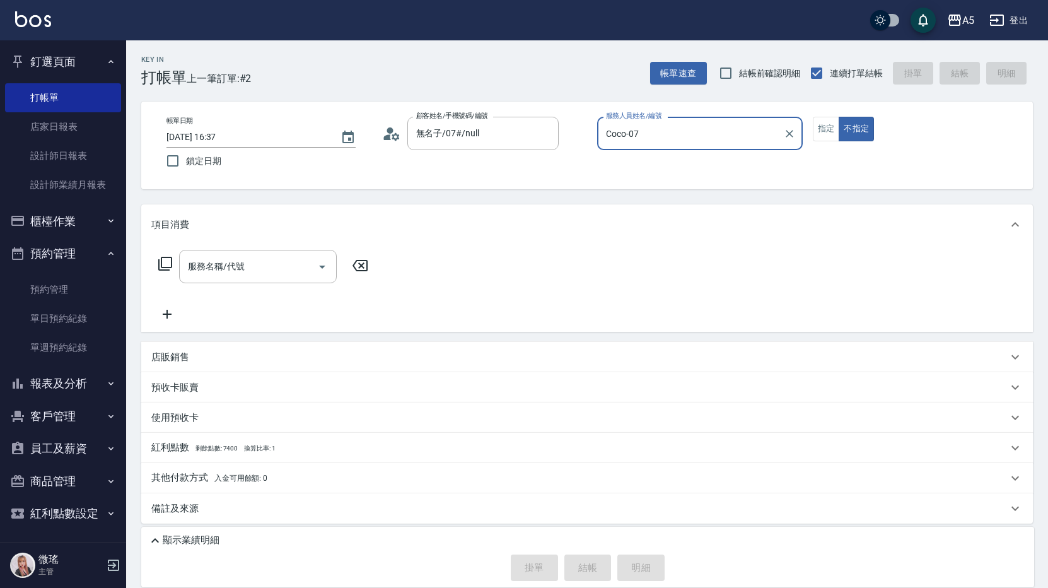
drag, startPoint x: 223, startPoint y: 264, endPoint x: 213, endPoint y: 239, distance: 26.8
click at [216, 245] on div "項目消費 服務名稱/代號 服務名稱/代號" at bounding box center [587, 267] width 892 height 127
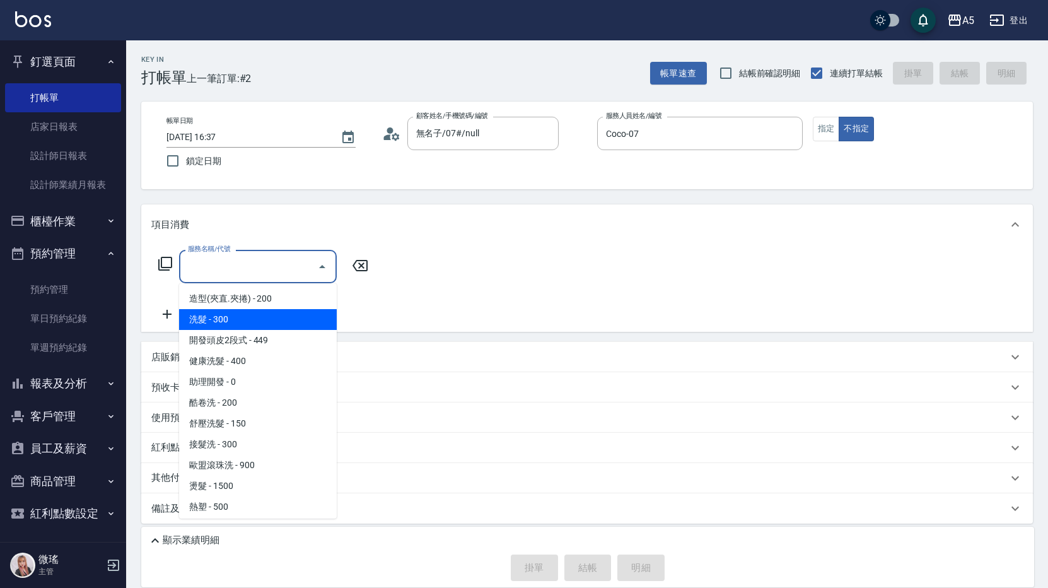
click at [233, 317] on span "洗髮 - 300" at bounding box center [258, 319] width 158 height 21
type input "洗髮(201)"
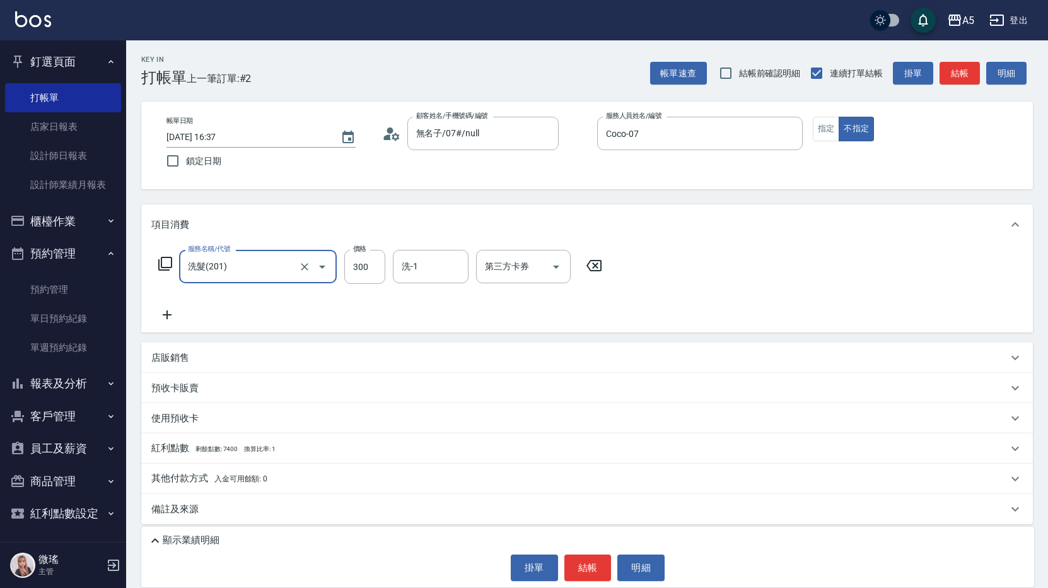
click at [163, 261] on icon at bounding box center [165, 263] width 15 height 15
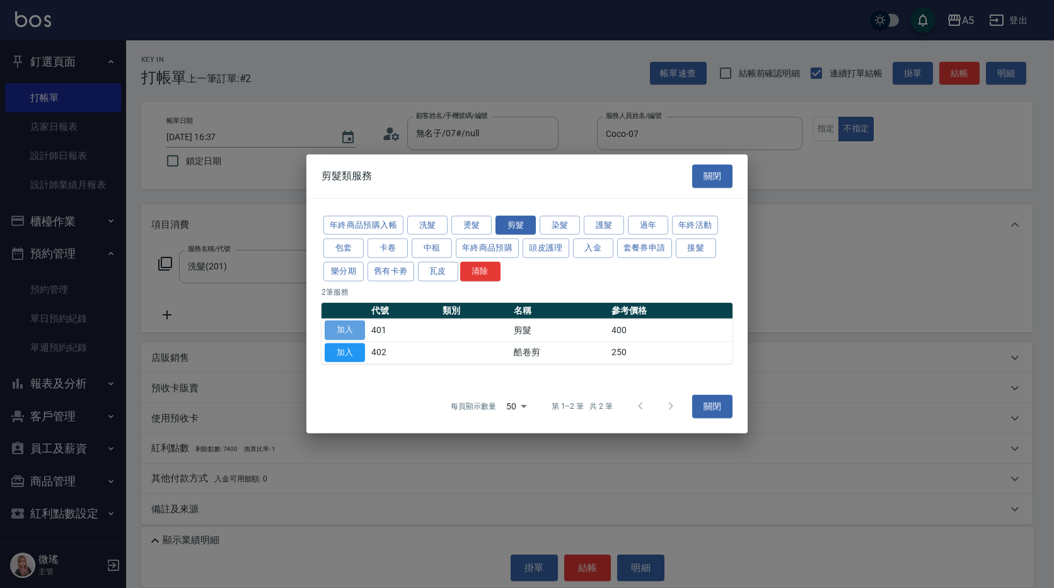
click at [357, 329] on button "加入" at bounding box center [345, 330] width 40 height 20
type input "70"
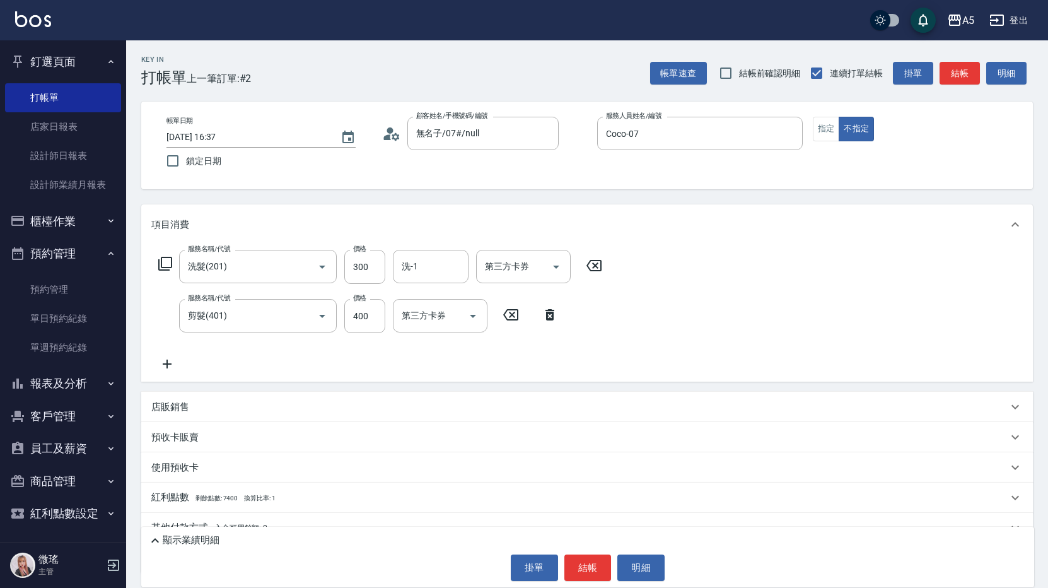
drag, startPoint x: 363, startPoint y: 322, endPoint x: 390, endPoint y: 317, distance: 28.3
click at [363, 323] on input "400" at bounding box center [364, 316] width 41 height 34
drag, startPoint x: 783, startPoint y: 231, endPoint x: 740, endPoint y: 267, distance: 55.5
click at [778, 235] on div "項目消費" at bounding box center [587, 224] width 892 height 40
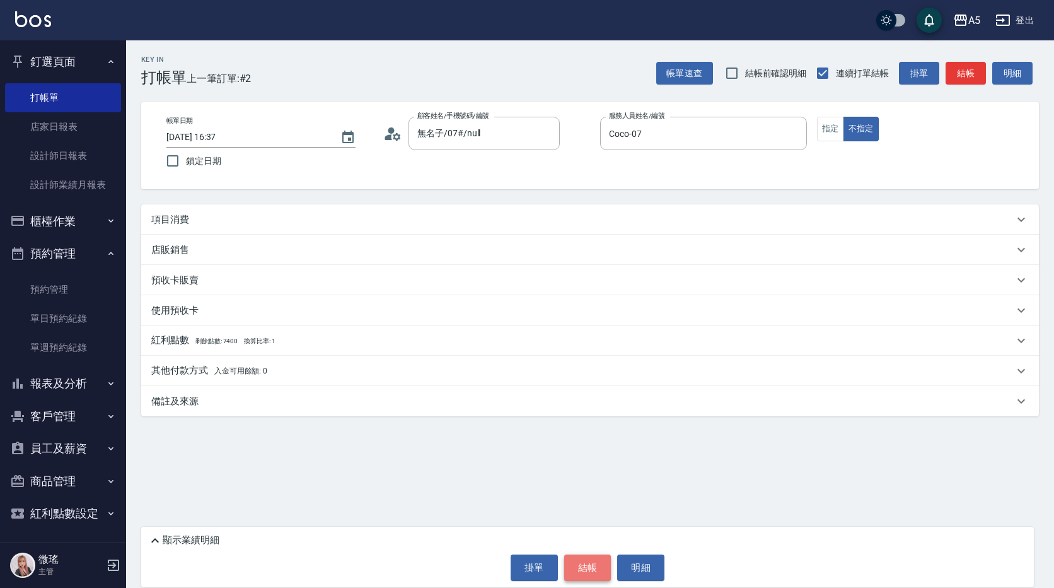
click at [585, 564] on button "結帳" at bounding box center [587, 567] width 47 height 26
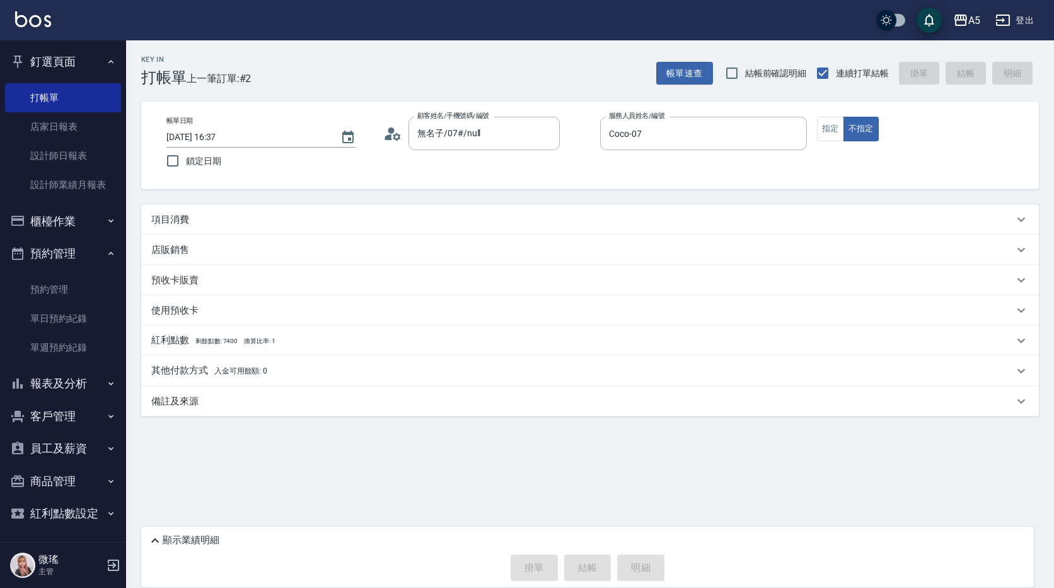
type input "0"
